Goal: Information Seeking & Learning: Learn about a topic

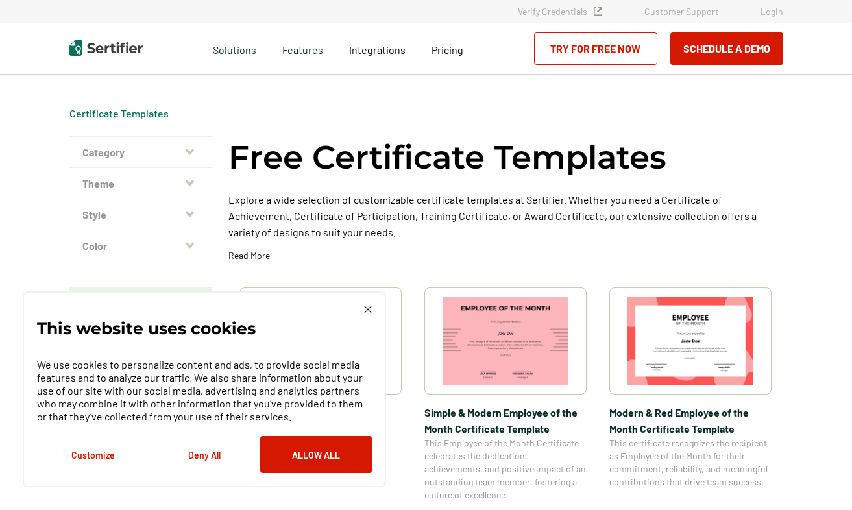
click at [366, 307] on img at bounding box center [368, 309] width 8 height 8
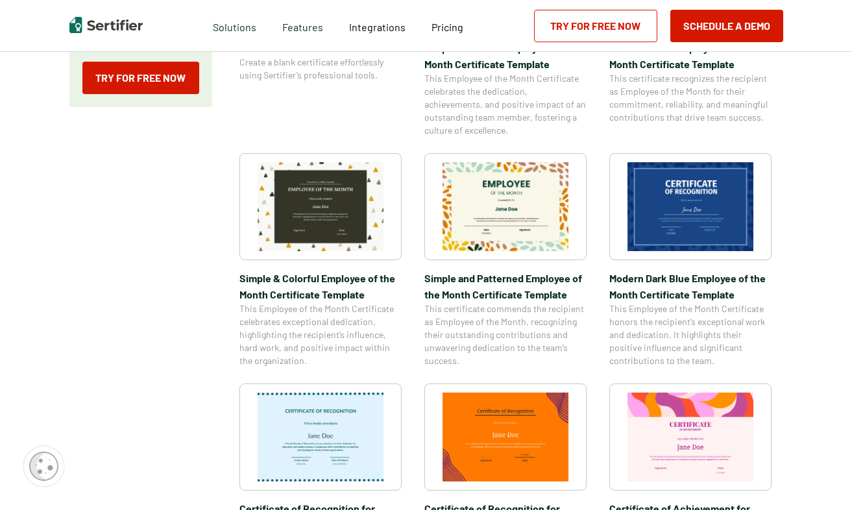
scroll to position [365, 5]
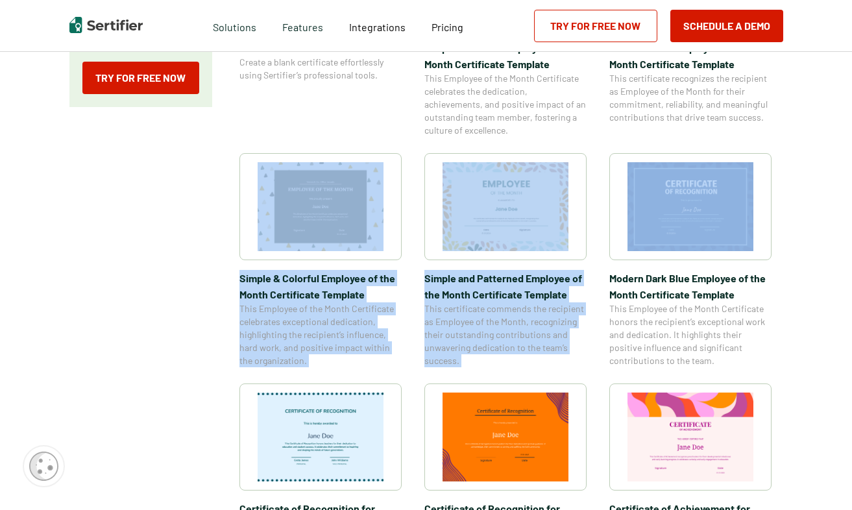
drag, startPoint x: 850, startPoint y: 112, endPoint x: 861, endPoint y: 184, distance: 72.2
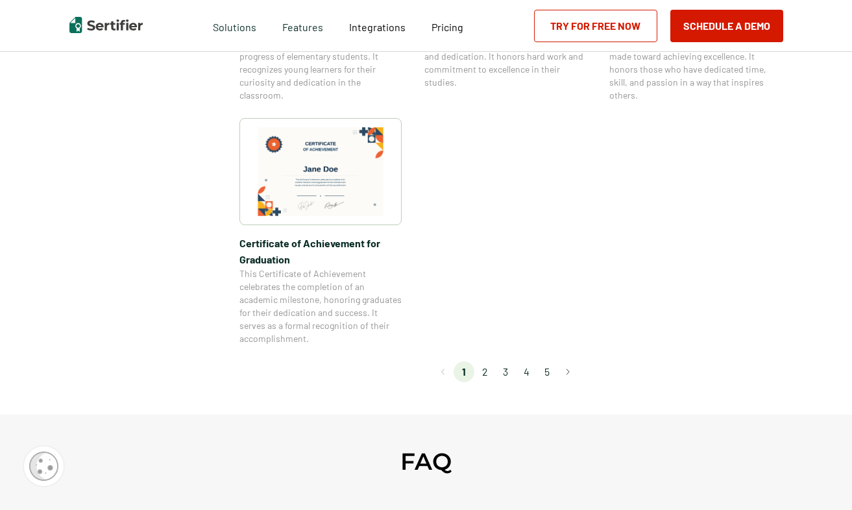
scroll to position [1180, 5]
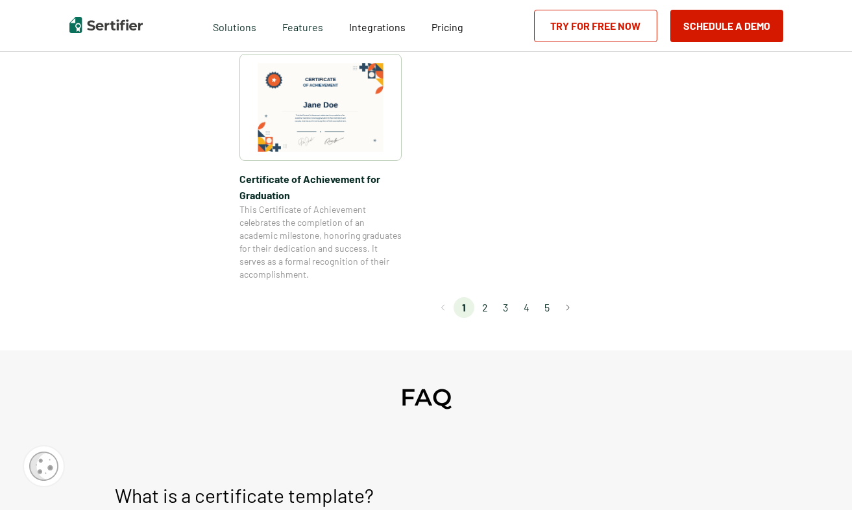
click at [315, 125] on img at bounding box center [320, 107] width 126 height 89
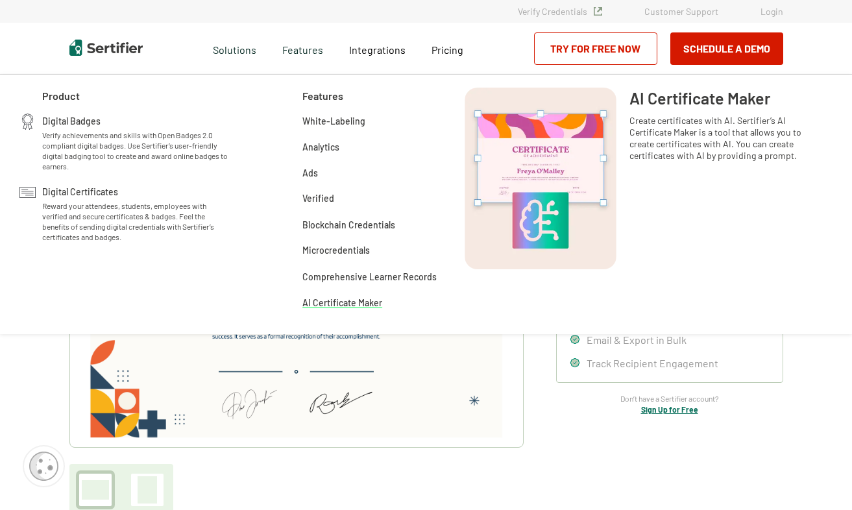
click at [339, 300] on span "AI Certificate Maker" at bounding box center [342, 301] width 80 height 13
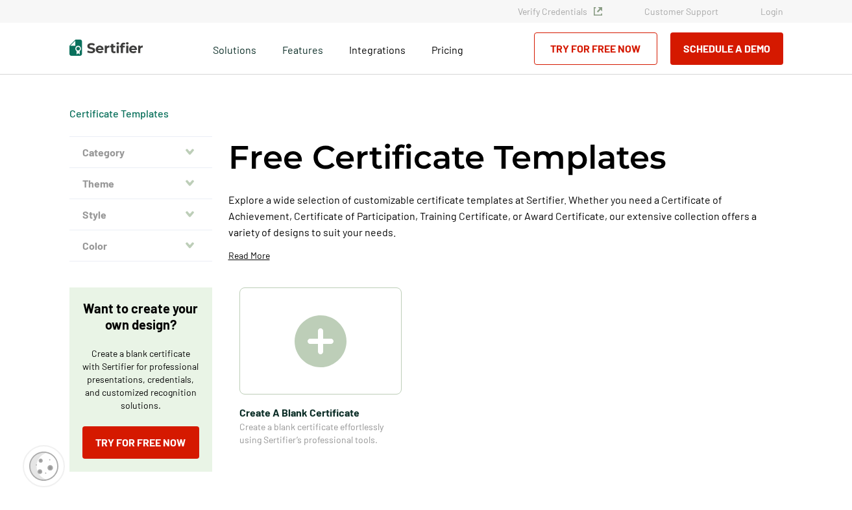
scroll to position [1180, 5]
